Goal: Task Accomplishment & Management: Use online tool/utility

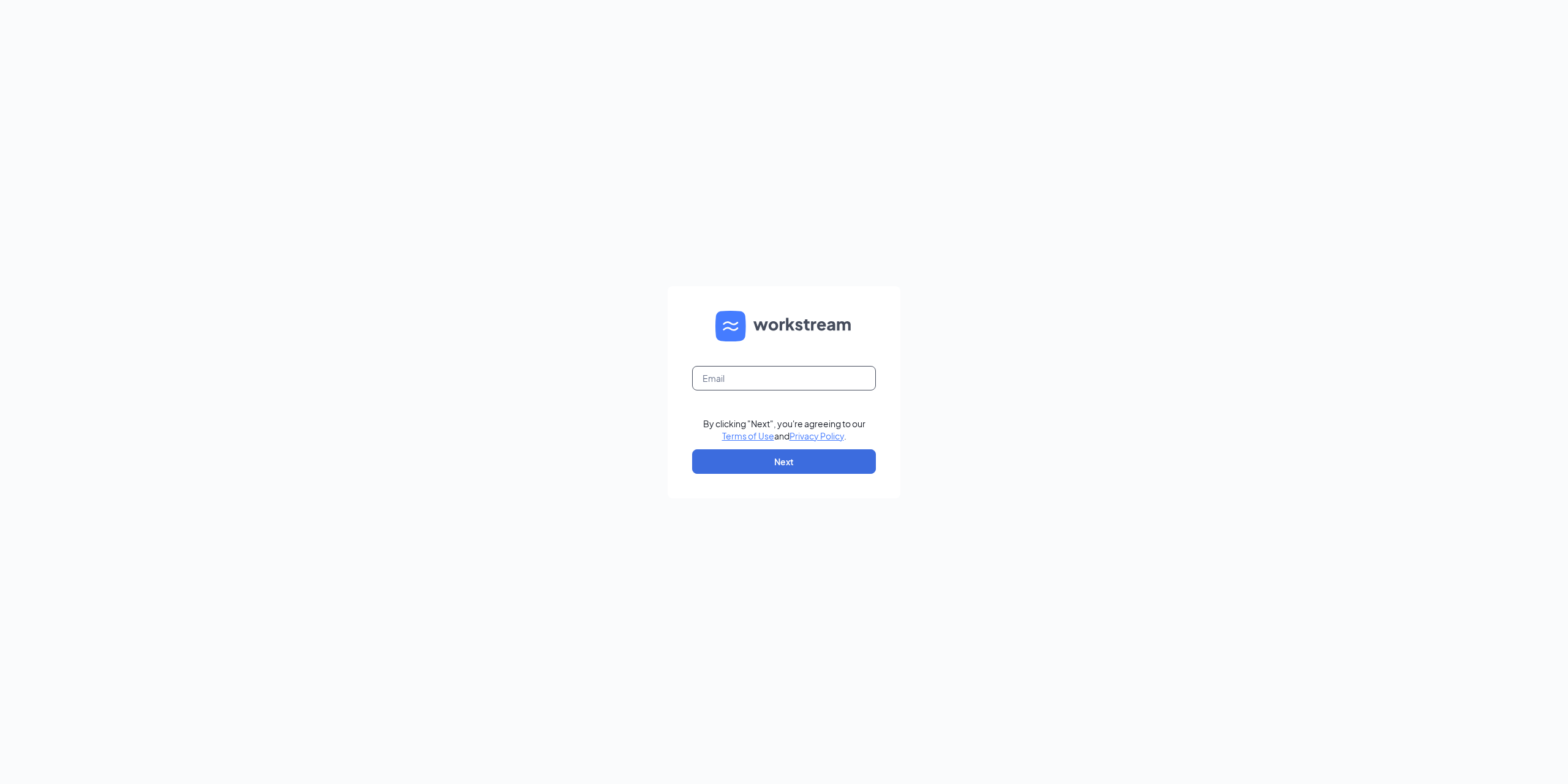
click at [756, 370] on input "text" at bounding box center [784, 378] width 184 height 25
type input "[EMAIL_ADDRESS][DOMAIN_NAME]"
click at [772, 462] on button "Next" at bounding box center [784, 461] width 184 height 25
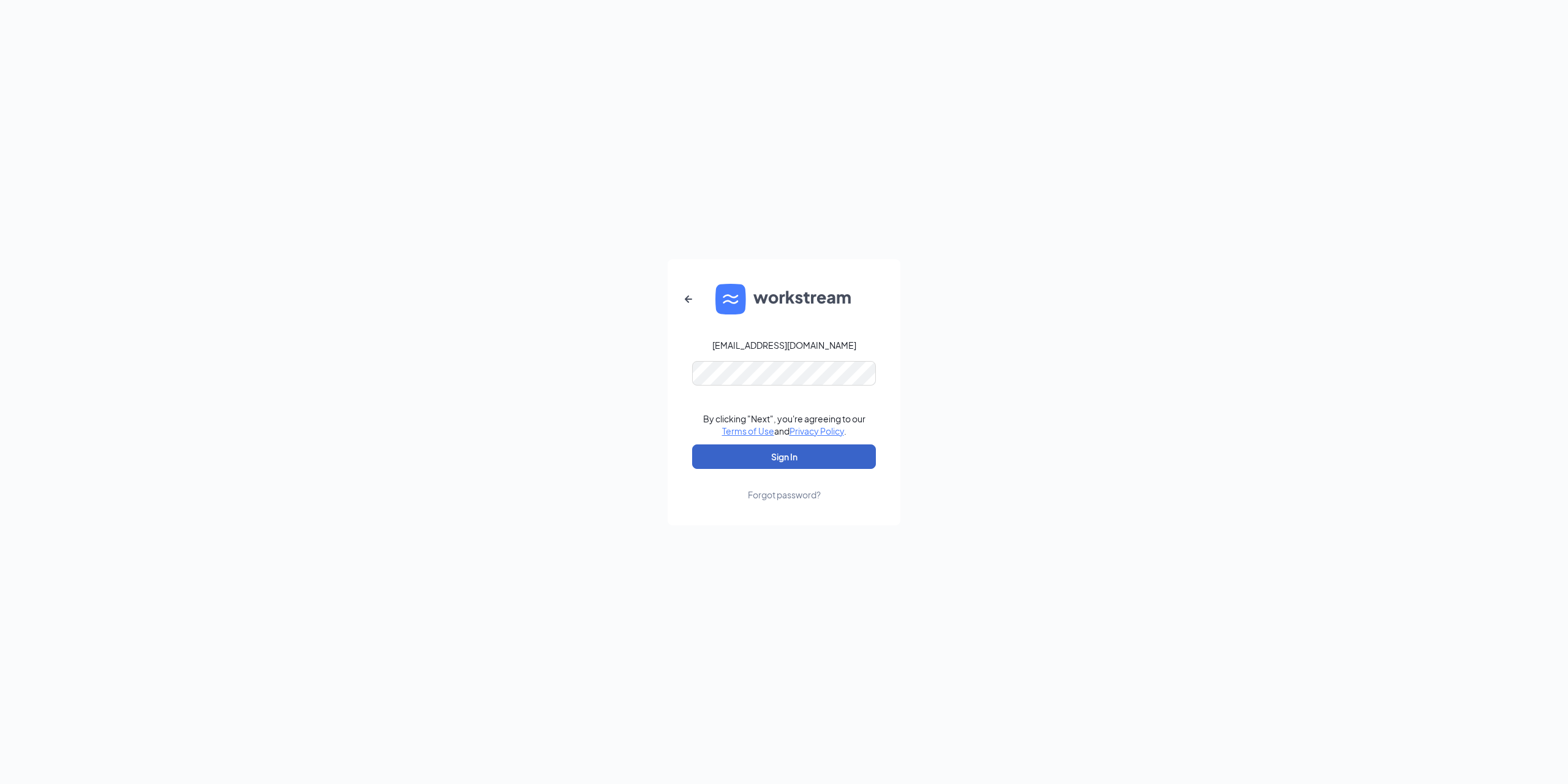
click at [793, 451] on button "Sign In" at bounding box center [784, 456] width 184 height 25
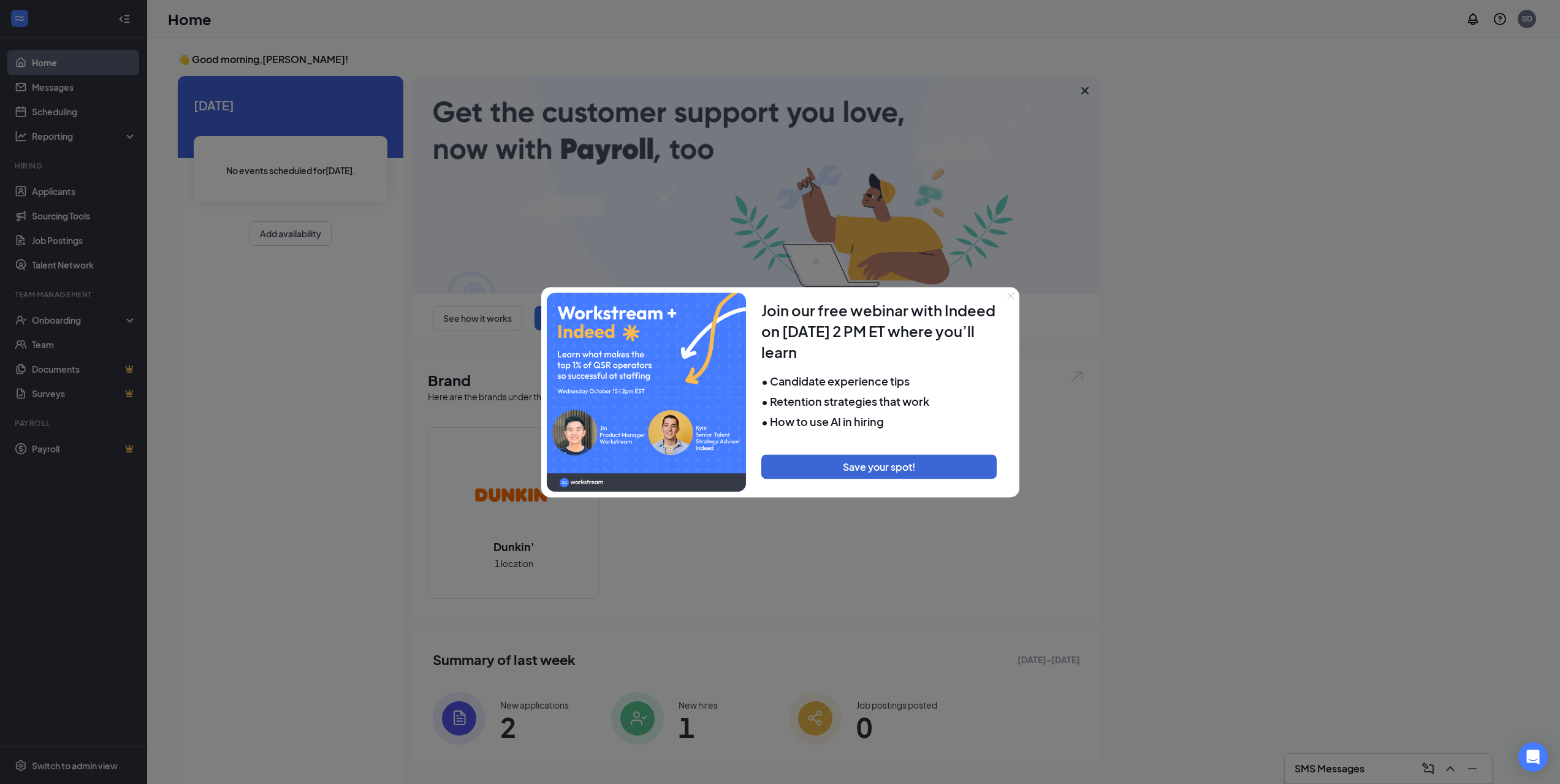
click at [1010, 290] on button "Close" at bounding box center [1010, 295] width 17 height 17
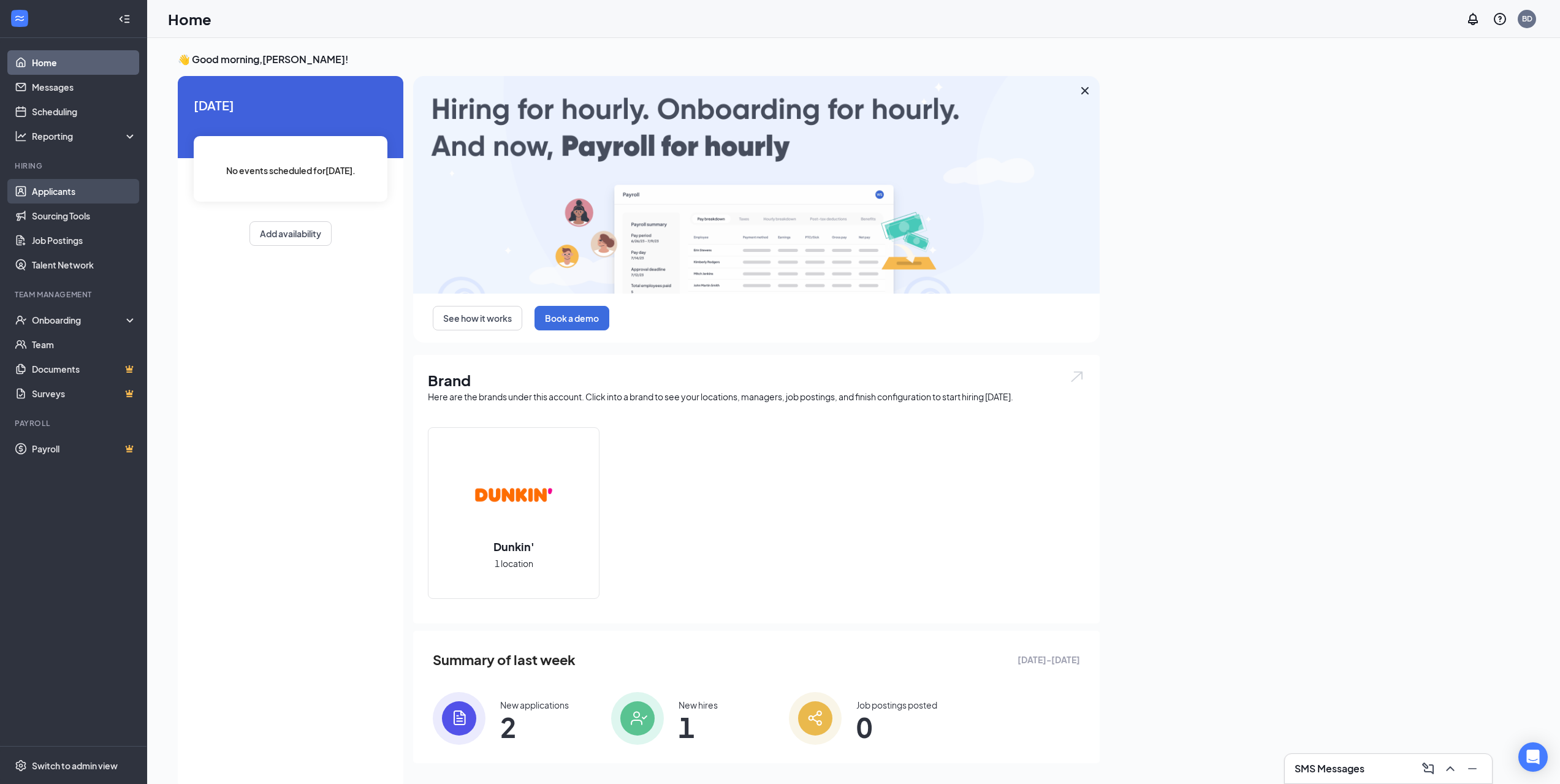
click at [68, 194] on link "Applicants" at bounding box center [84, 191] width 105 height 25
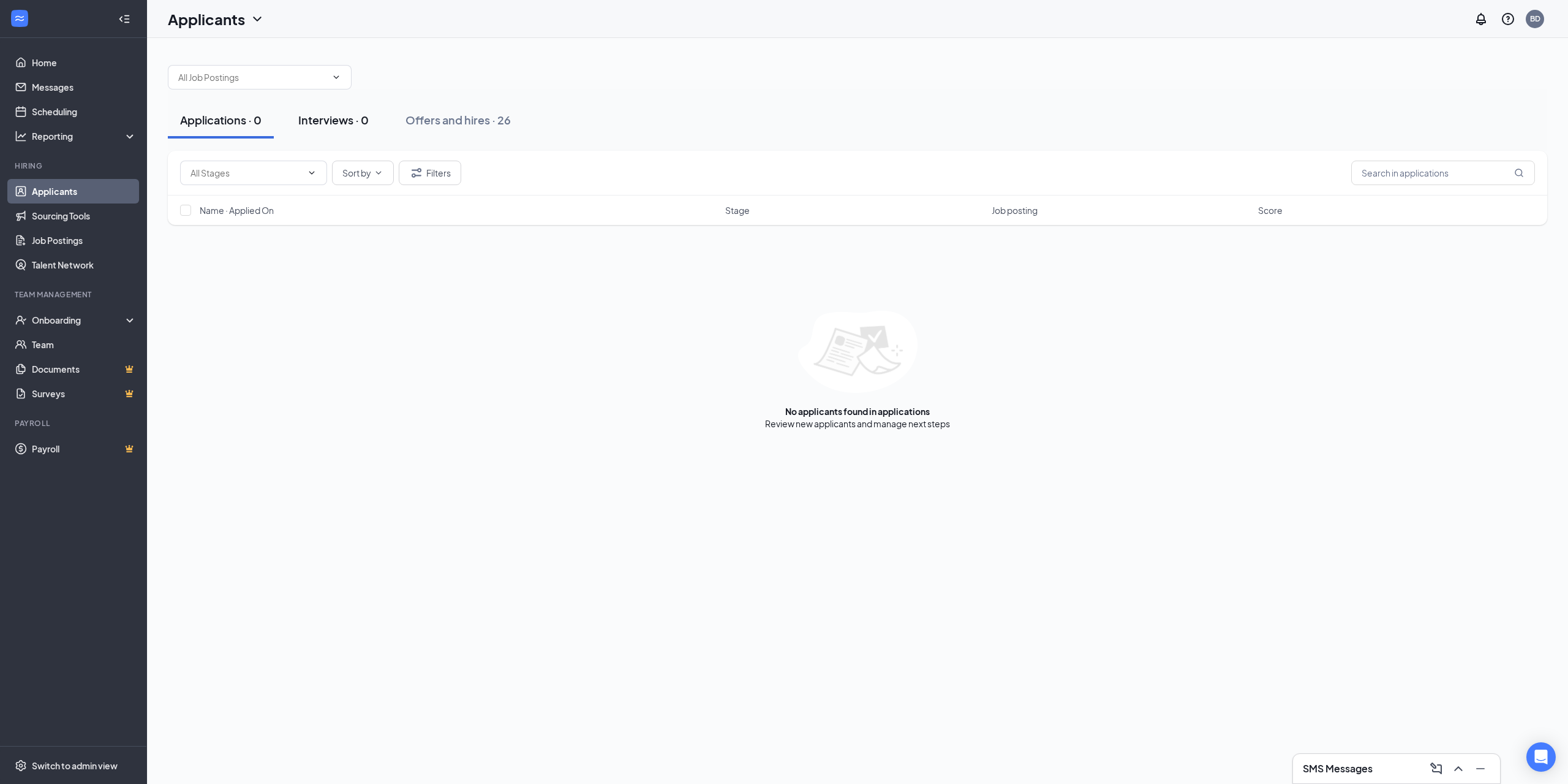
click at [337, 123] on div "Interviews · 0" at bounding box center [334, 119] width 70 height 15
